Goal: Information Seeking & Learning: Check status

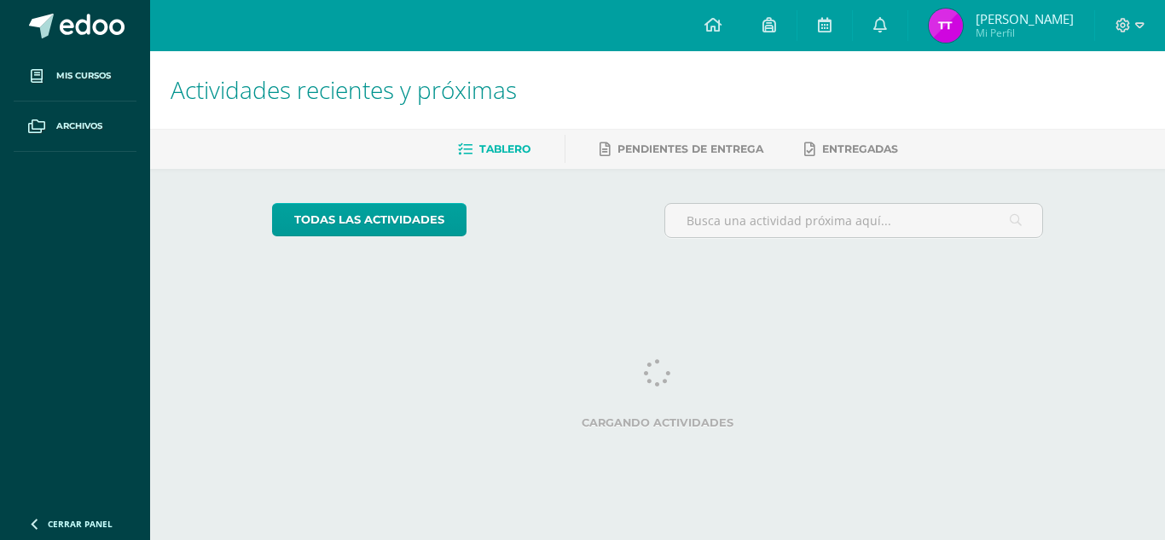
click at [1016, 29] on span "Mi Perfil" at bounding box center [1025, 33] width 98 height 14
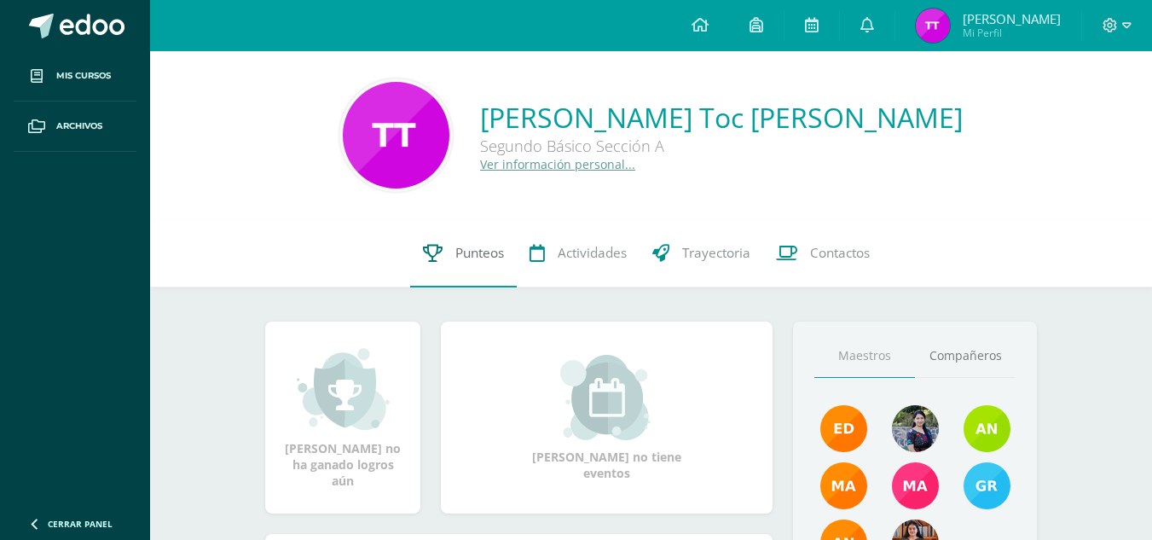
click at [438, 266] on link "Punteos" at bounding box center [463, 253] width 107 height 68
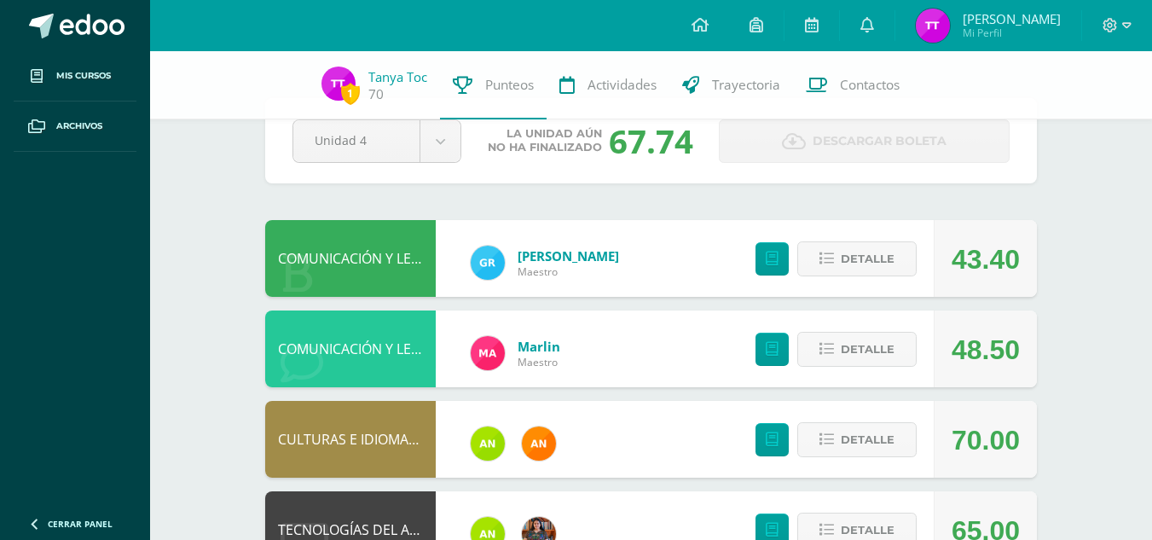
scroll to position [49, 0]
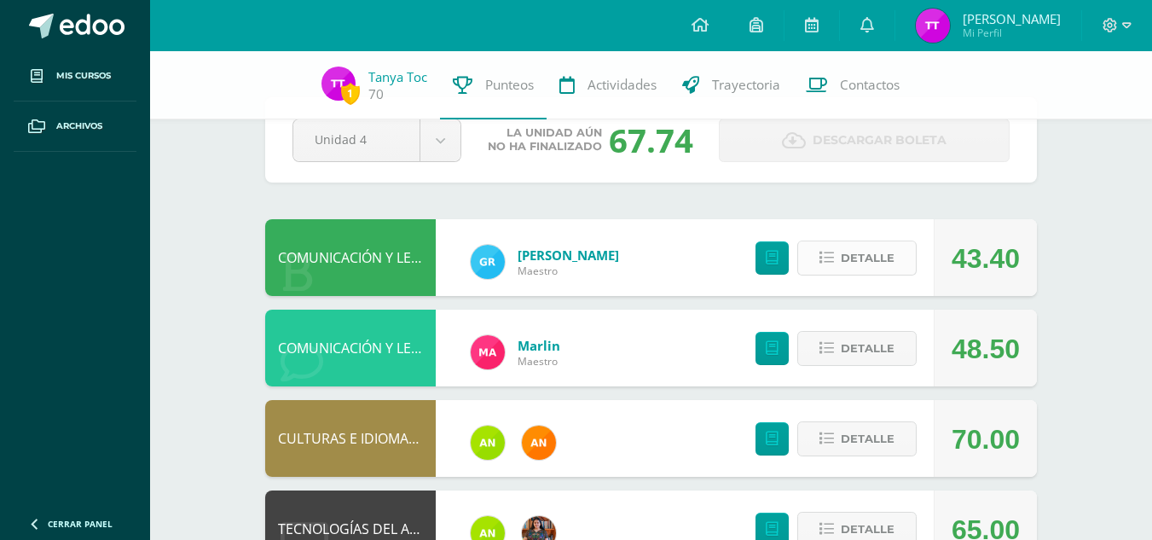
click at [844, 252] on span "Detalle" at bounding box center [868, 258] width 54 height 32
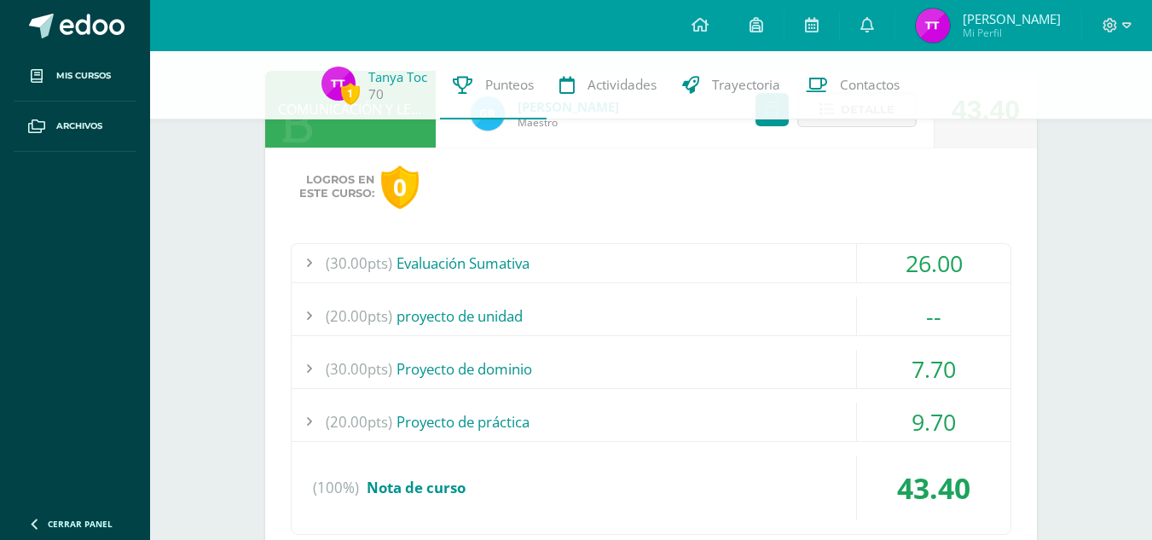
scroll to position [206, 0]
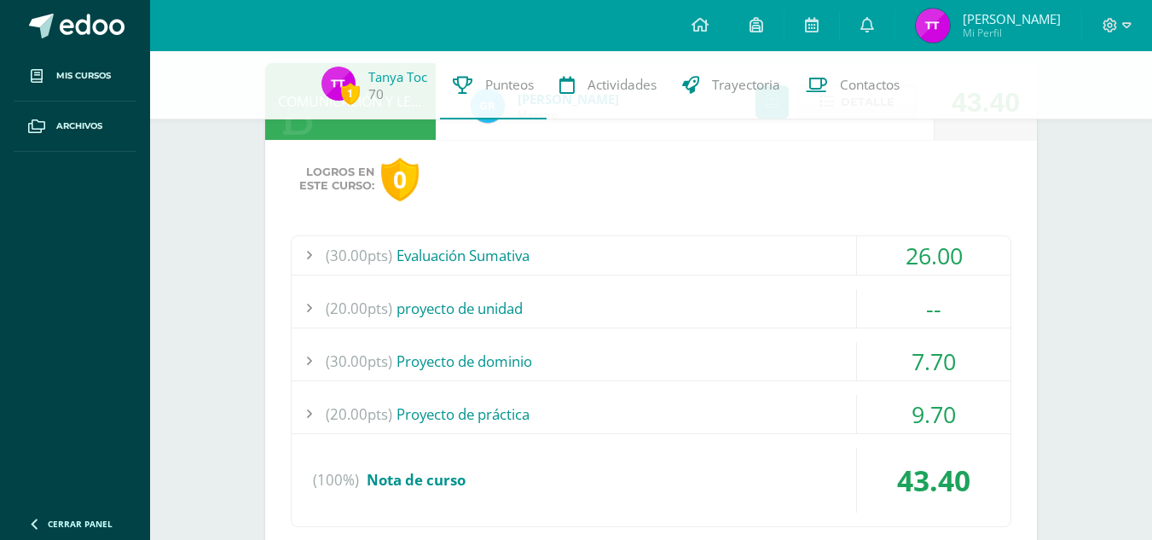
click at [731, 250] on div "(30.00pts) Evaluación Sumativa" at bounding box center [651, 255] width 719 height 38
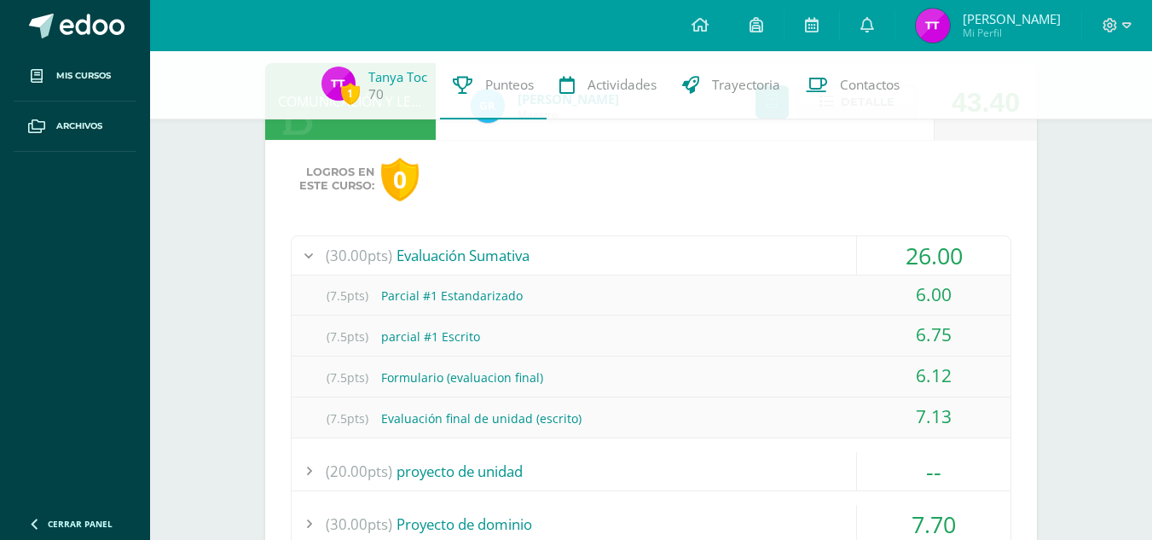
click at [328, 251] on span "(30.00pts)" at bounding box center [359, 255] width 67 height 38
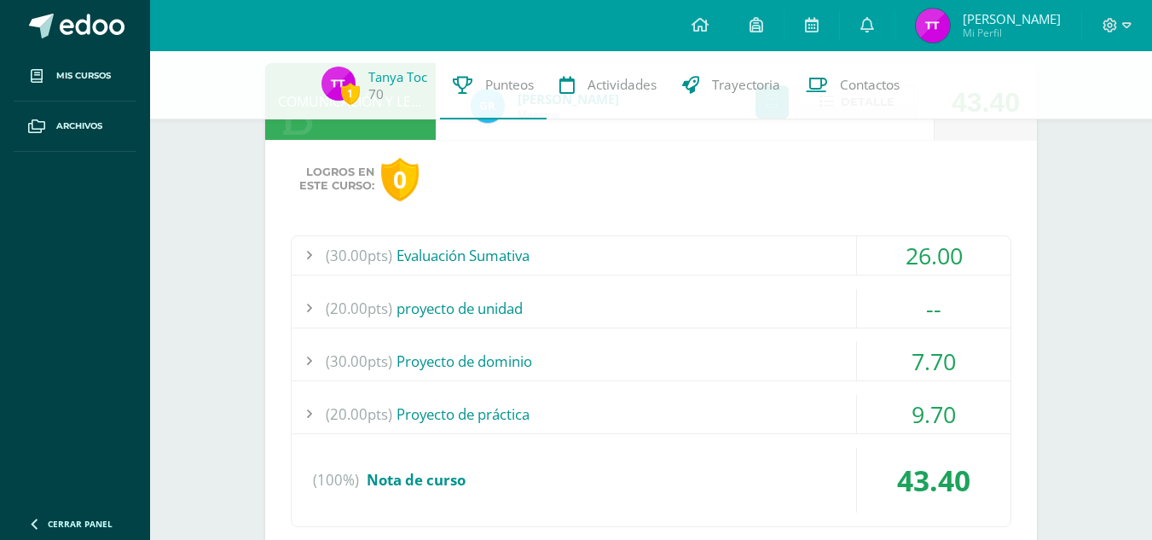
click at [507, 322] on div "(20.00pts) proyecto de unidad" at bounding box center [651, 308] width 719 height 38
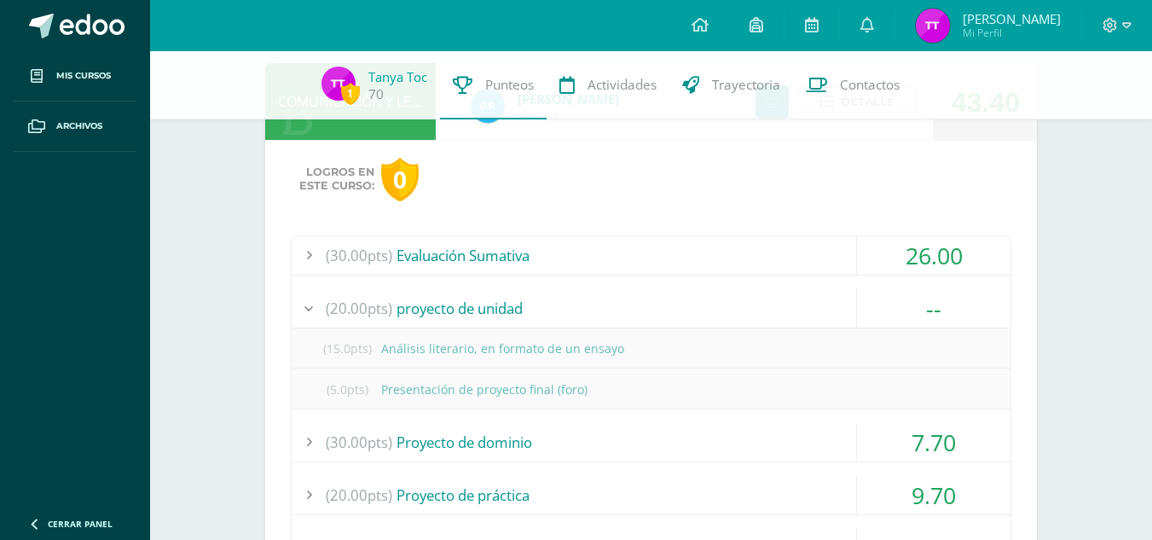
click at [507, 322] on div "(20.00pts) proyecto de unidad" at bounding box center [651, 308] width 719 height 38
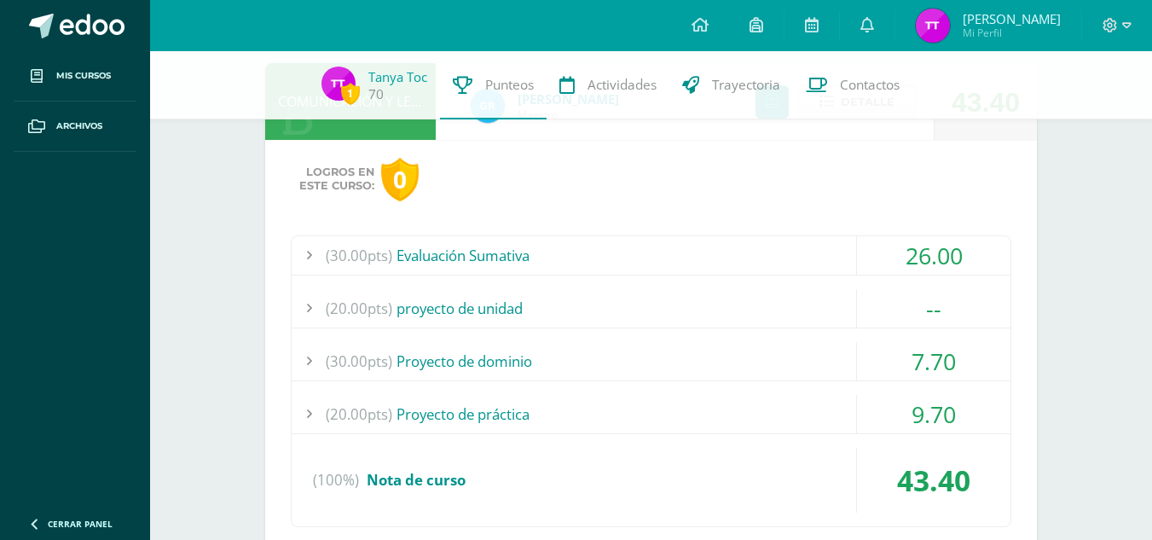
click at [495, 347] on div "(30.00pts) Proyecto de dominio" at bounding box center [651, 361] width 719 height 38
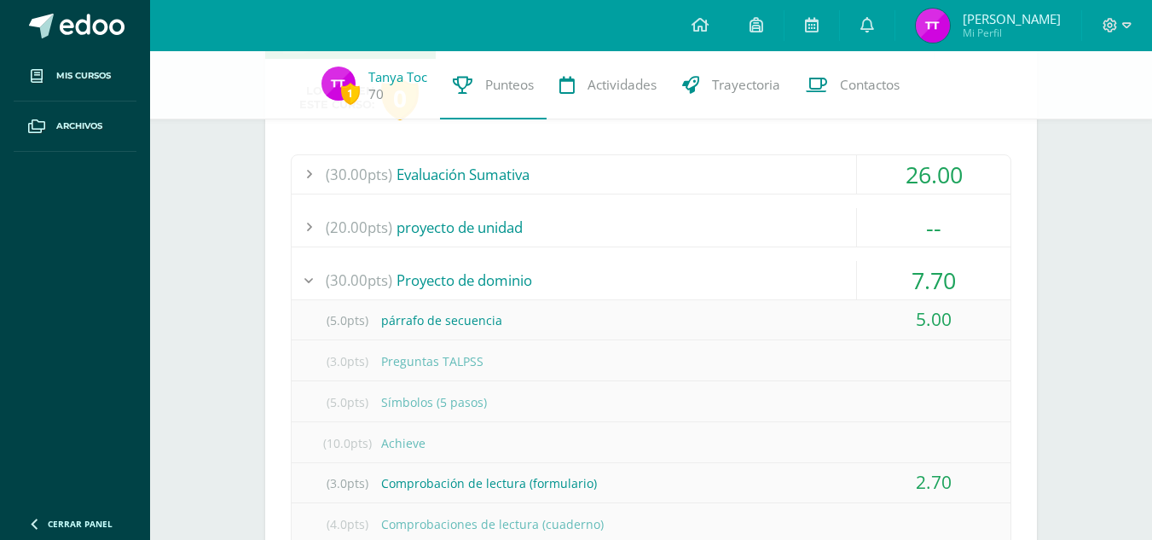
scroll to position [293, 0]
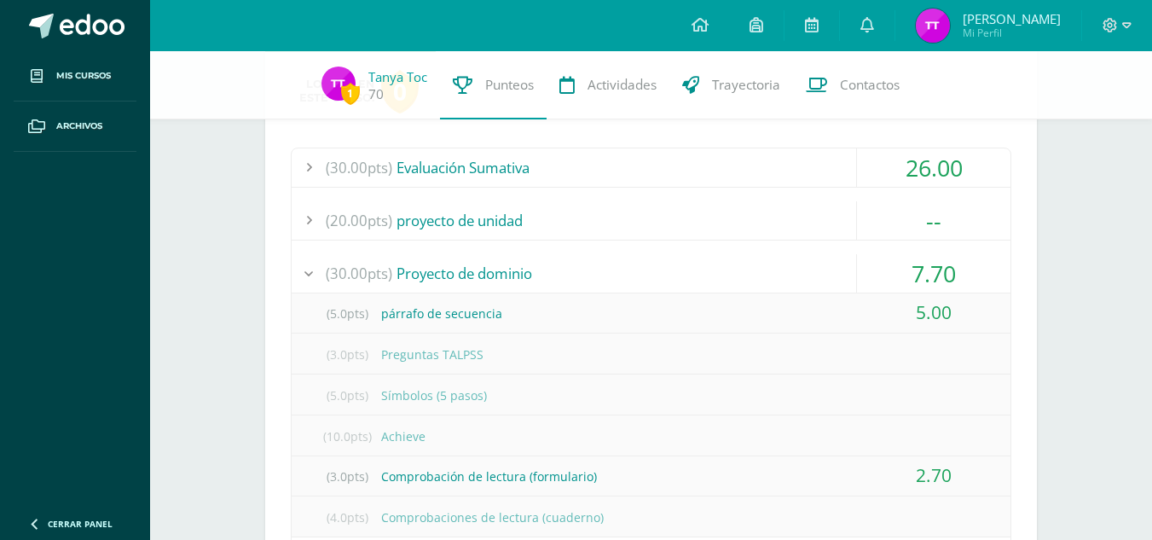
click at [510, 290] on div "(30.00pts) Proyecto de dominio" at bounding box center [651, 273] width 719 height 38
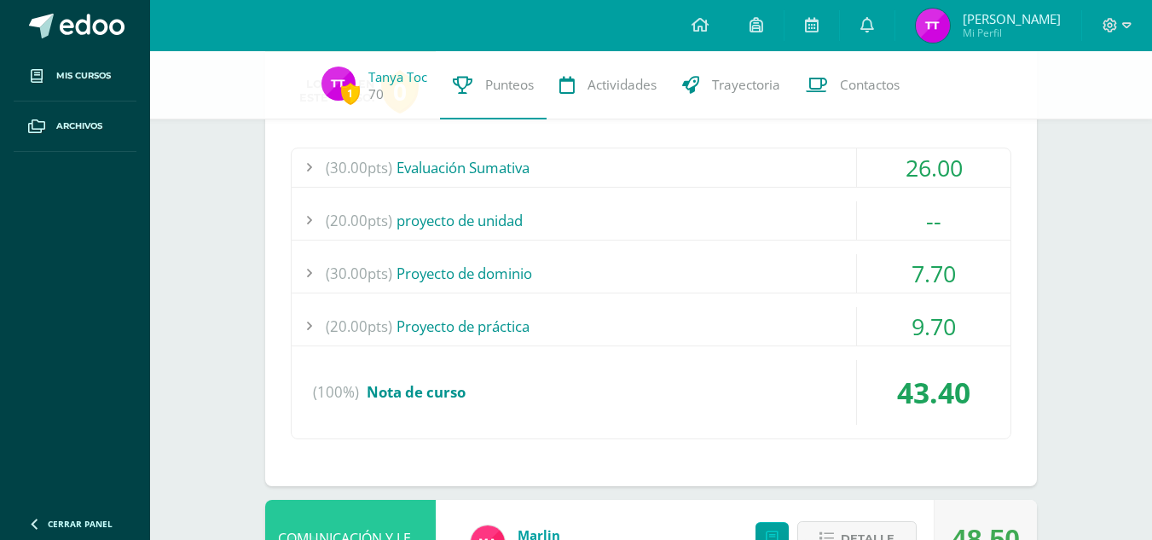
click at [513, 319] on div "(20.00pts) Proyecto de práctica" at bounding box center [651, 326] width 719 height 38
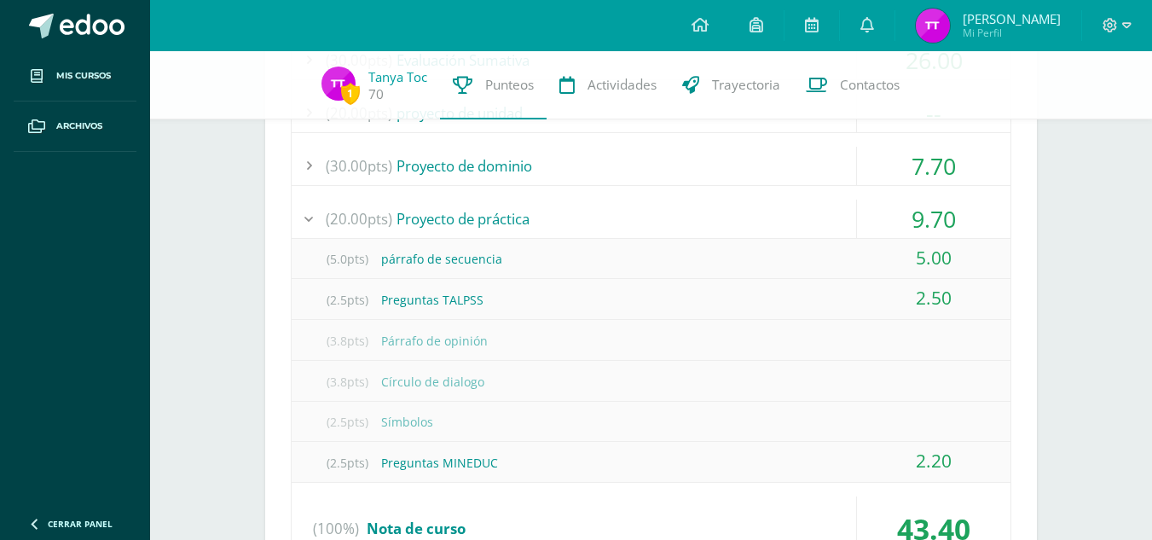
scroll to position [402, 0]
click at [514, 213] on div "(20.00pts) Proyecto de práctica" at bounding box center [651, 218] width 719 height 38
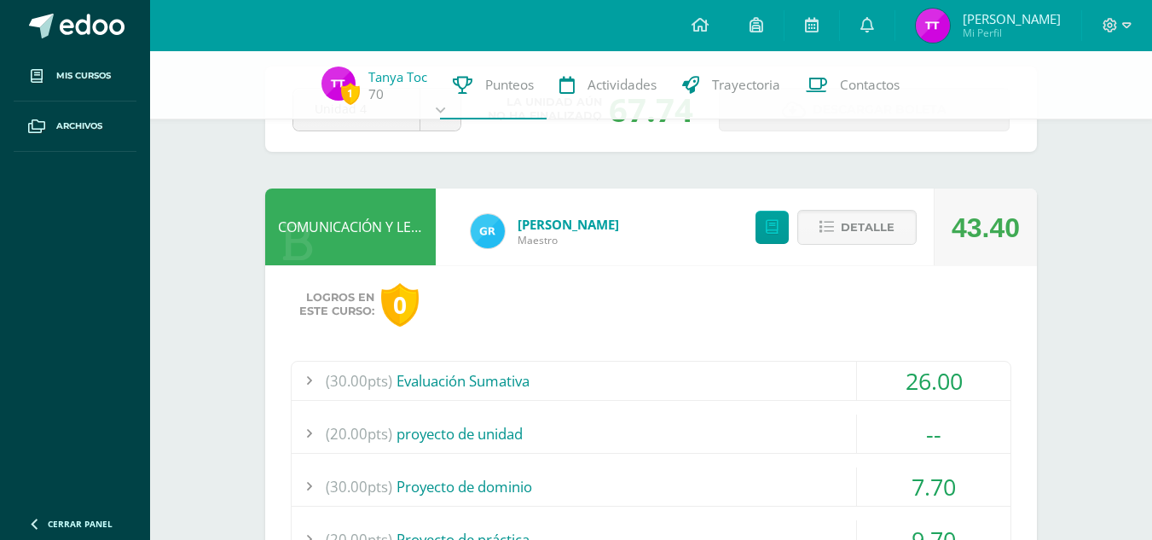
scroll to position [79, 0]
click at [853, 238] on span "Detalle" at bounding box center [868, 228] width 54 height 32
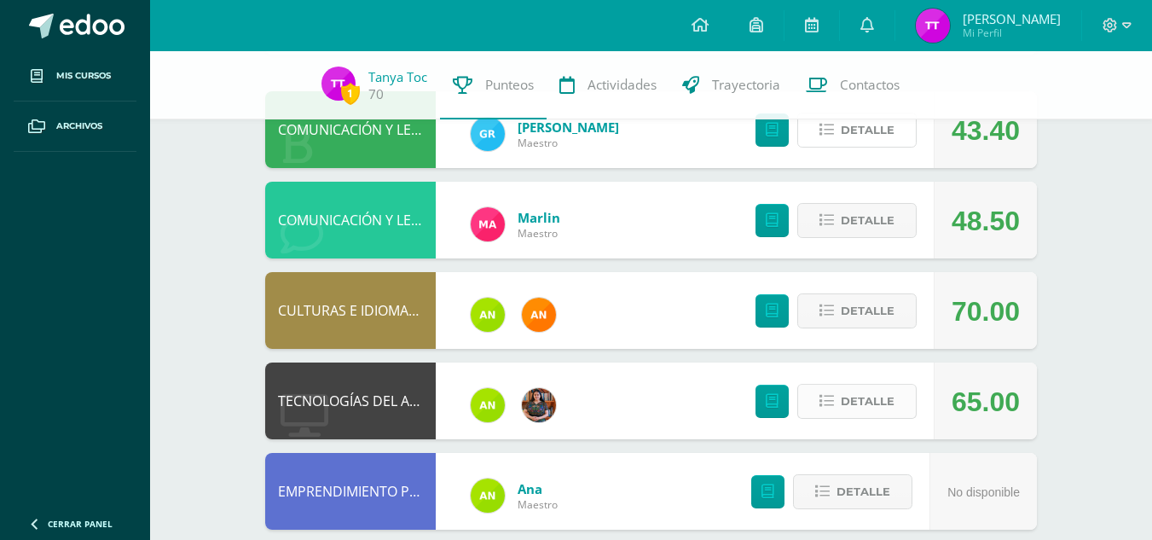
scroll to position [174, 0]
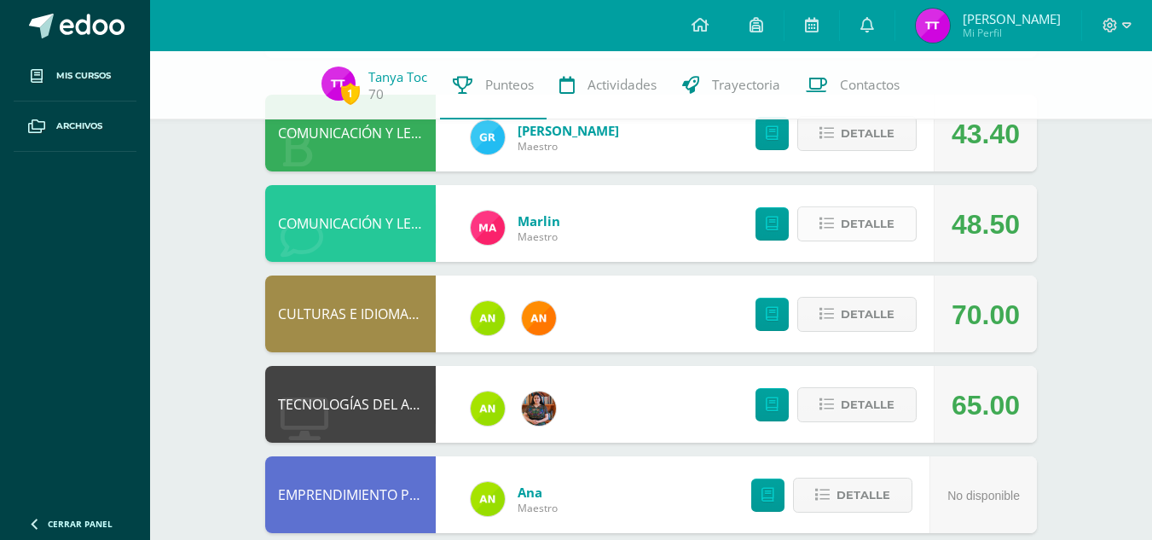
click at [850, 211] on span "Detalle" at bounding box center [868, 224] width 54 height 32
